Goal: Transaction & Acquisition: Purchase product/service

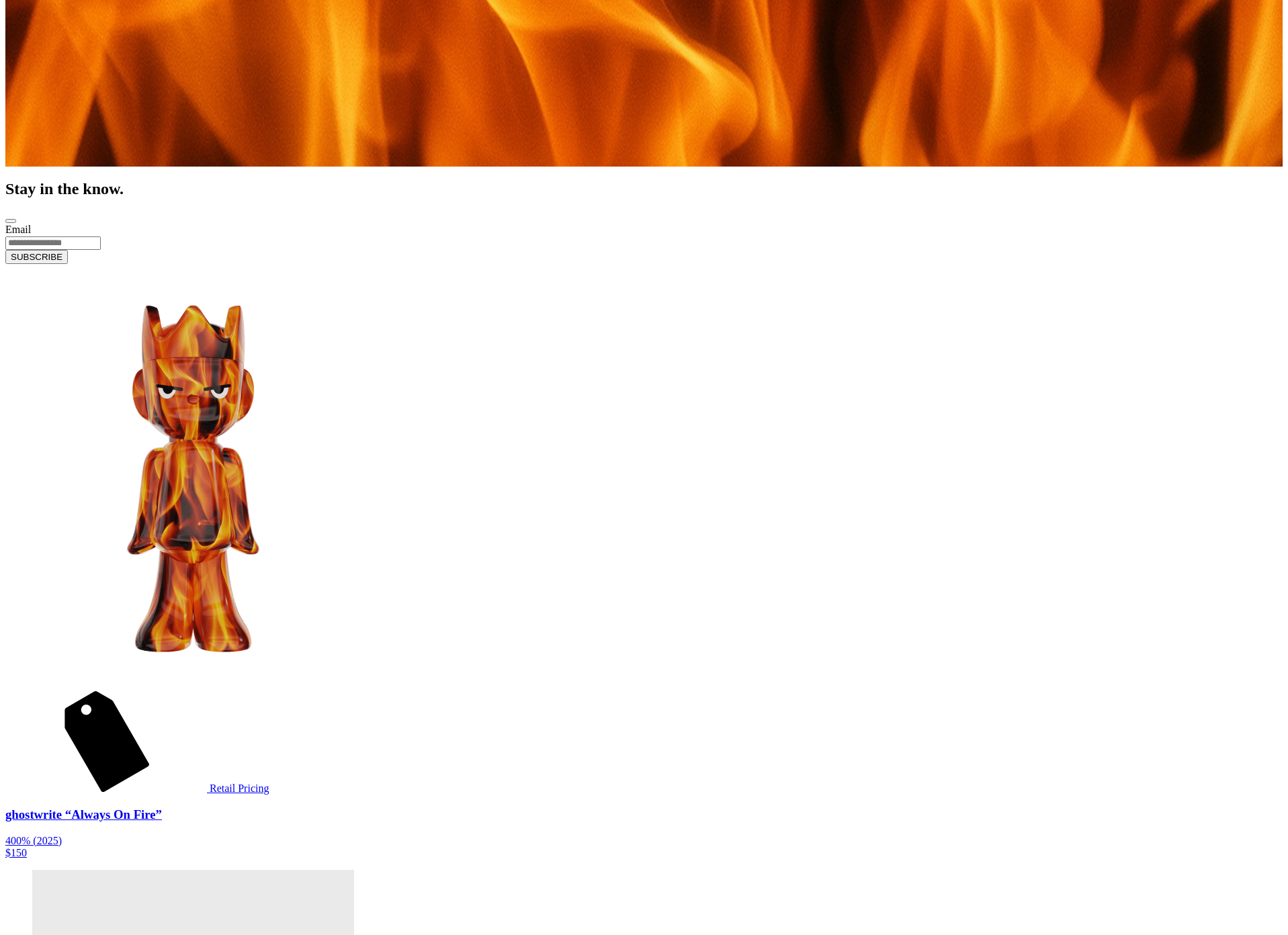
scroll to position [732, 0]
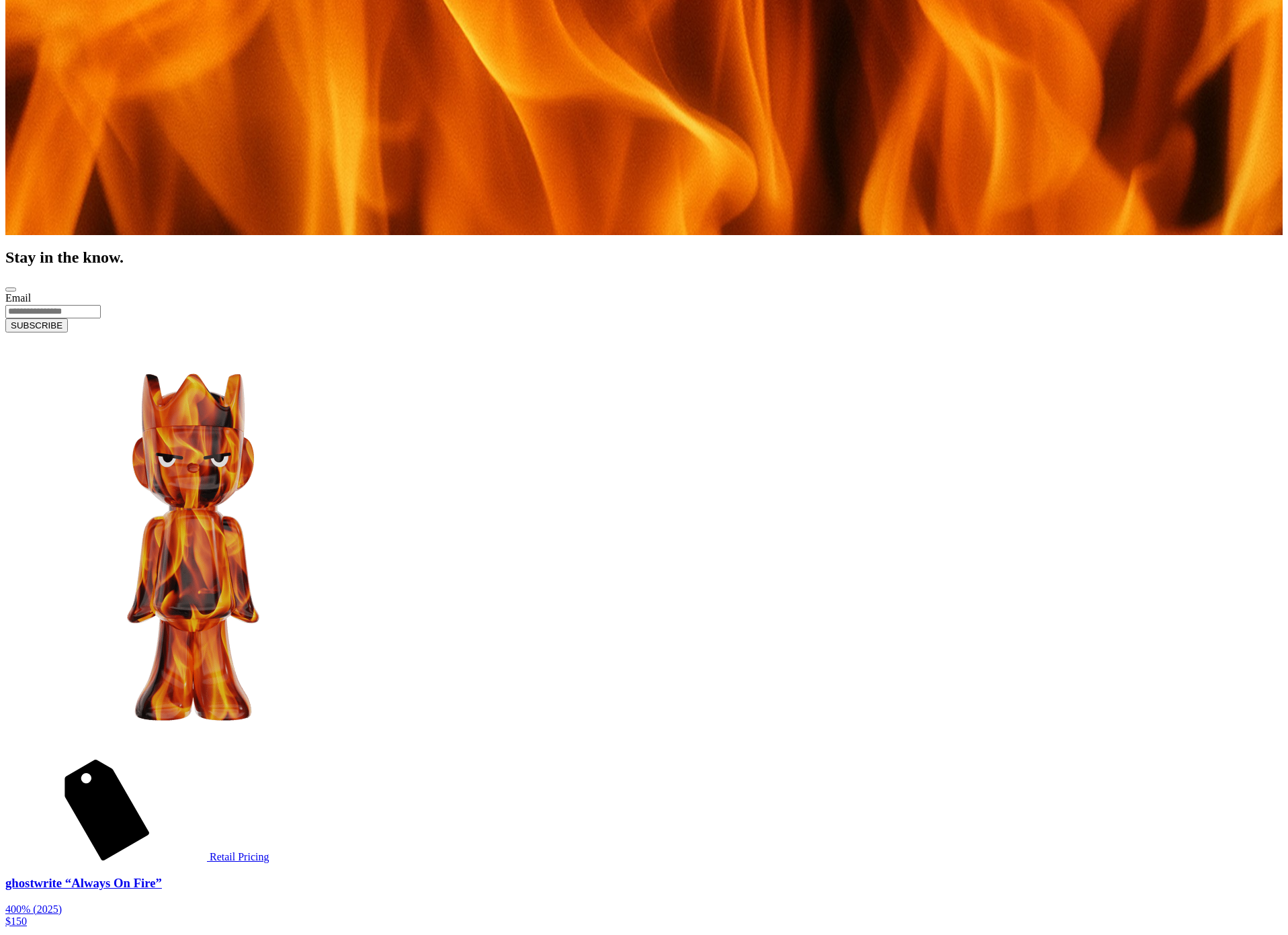
scroll to position [617, 0]
